Goal: Task Accomplishment & Management: Manage account settings

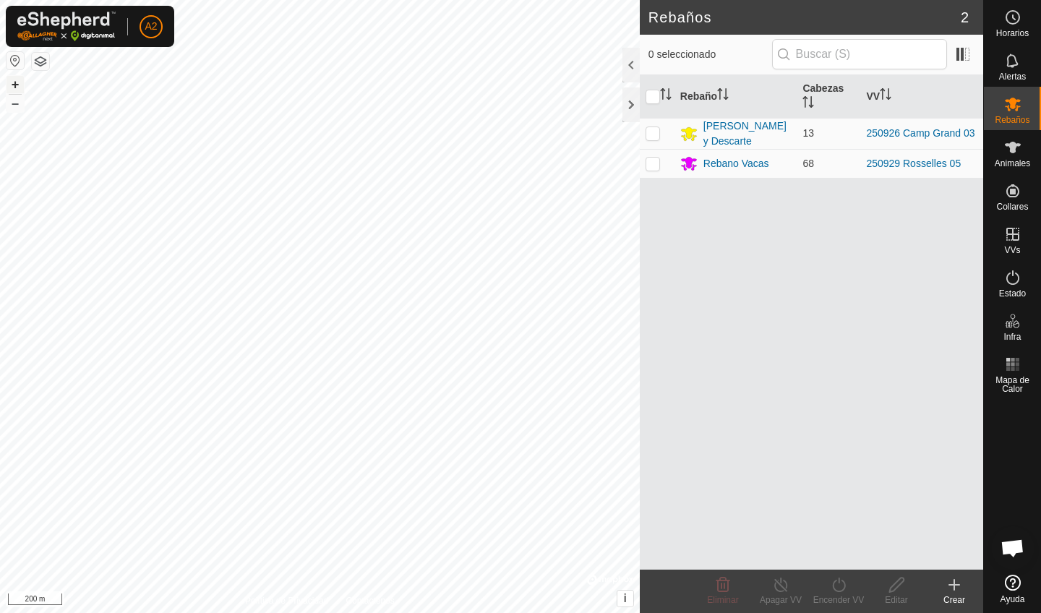
click at [21, 89] on button "+" at bounding box center [15, 84] width 17 height 17
click at [14, 86] on button "+" at bounding box center [15, 84] width 17 height 17
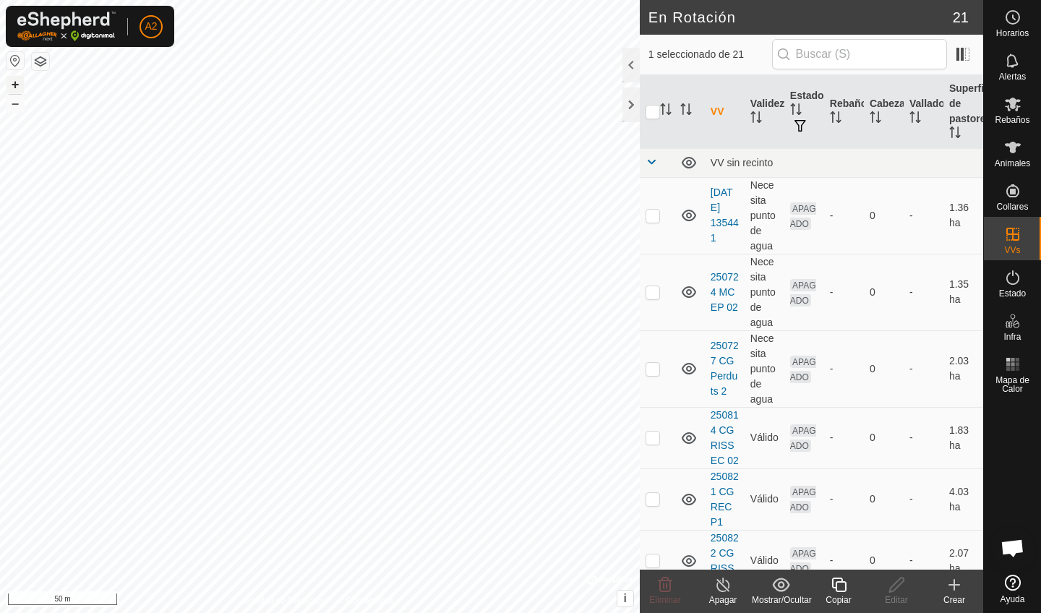
checkbox input "false"
checkbox input "true"
checkbox input "false"
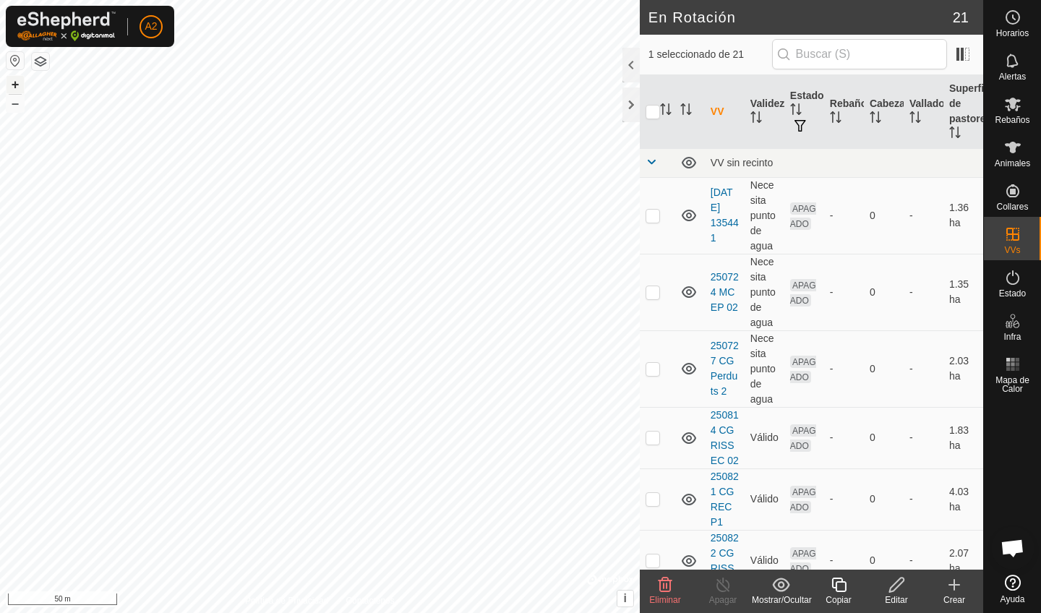
checkbox input "false"
checkbox input "true"
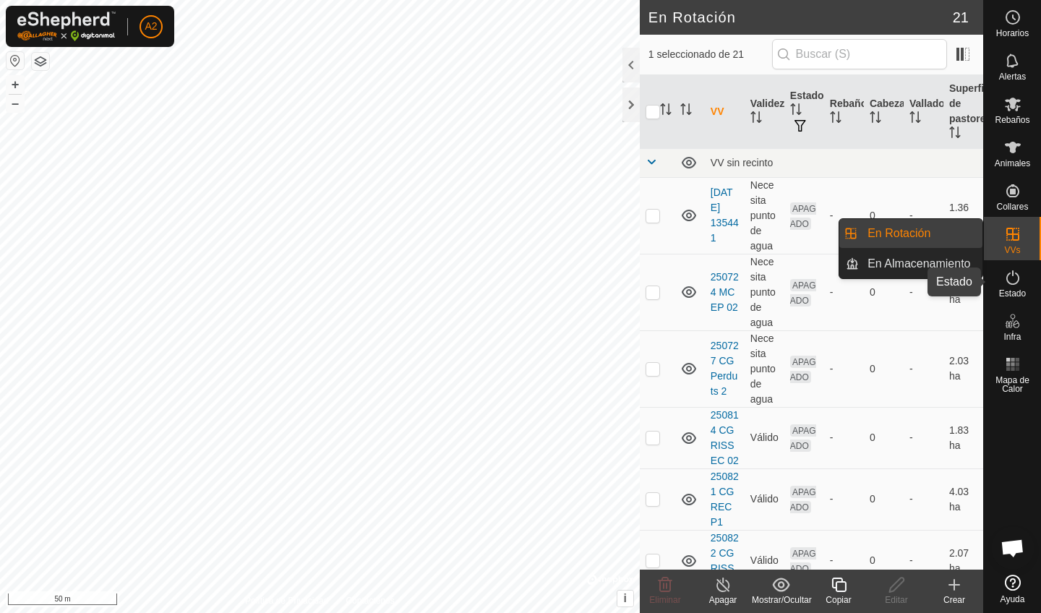
click at [1011, 288] on es-activation-svg-icon at bounding box center [1012, 277] width 26 height 23
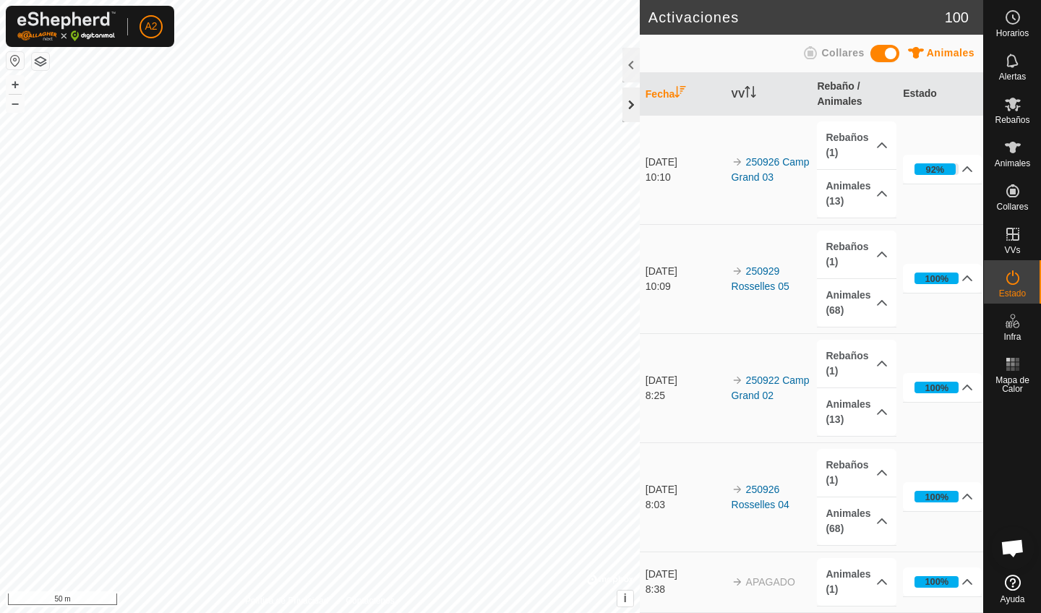
click at [627, 90] on div at bounding box center [630, 104] width 17 height 35
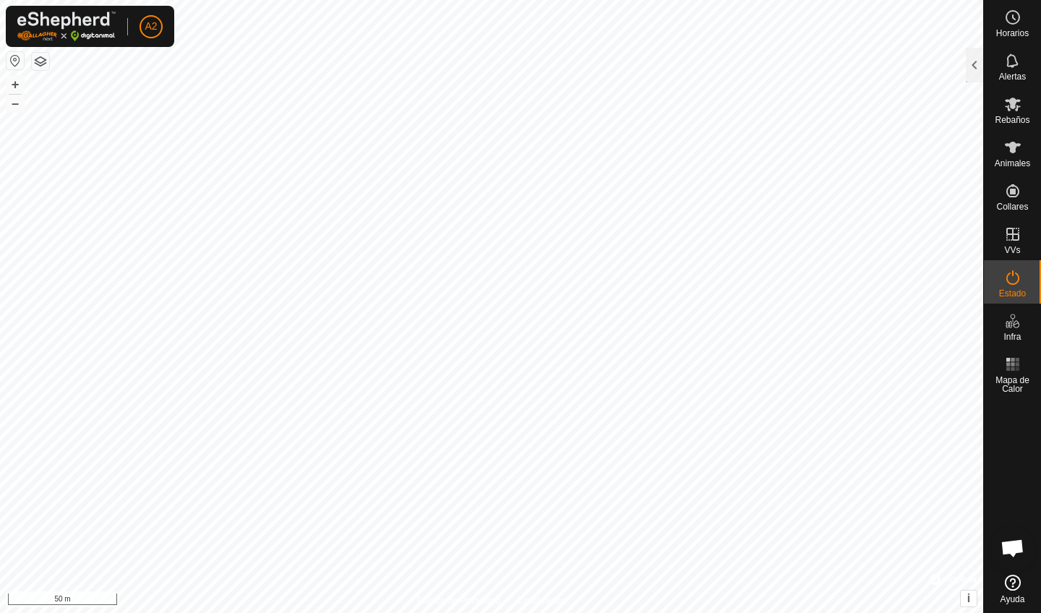
click at [176, 0] on html "A2 Horarios Alertas Rebaños Animales Collares VVs Estado Infra Mapa de Calor Ay…" at bounding box center [520, 306] width 1041 height 613
